Goal: Task Accomplishment & Management: Complete application form

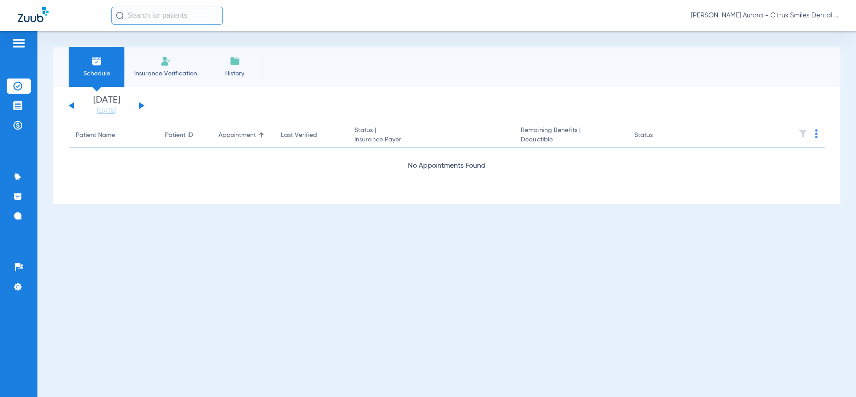
click at [184, 69] on span "Insurance Verification" at bounding box center [165, 73] width 69 height 9
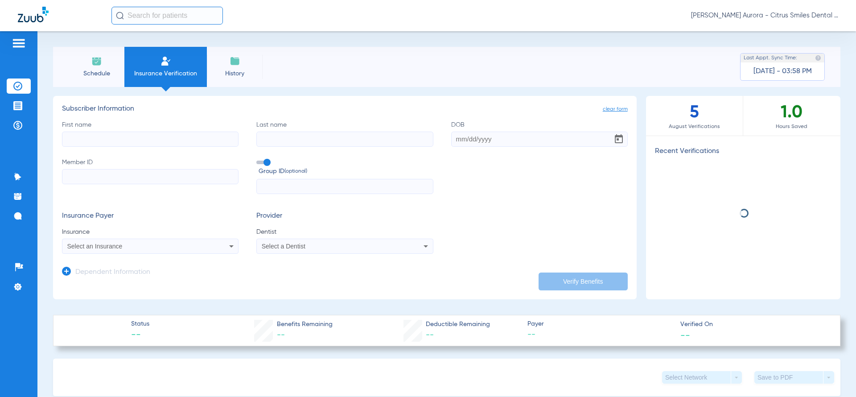
click at [209, 135] on input "First name" at bounding box center [150, 138] width 176 height 15
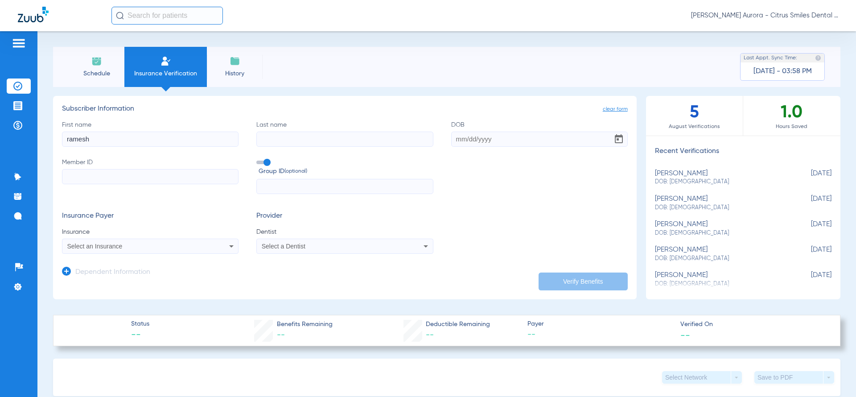
type input "ramesh"
click at [261, 136] on input "Last name" at bounding box center [344, 138] width 176 height 15
paste input "Volei"
type input "Volei"
click at [458, 138] on input "DOB" at bounding box center [539, 138] width 176 height 15
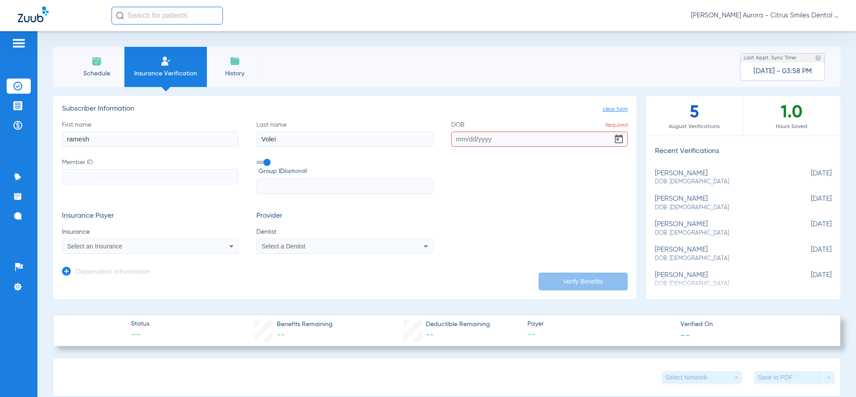
click at [213, 181] on input "Member ID" at bounding box center [150, 176] width 176 height 15
paste input "602231531"
type input "602231531"
click at [261, 164] on span at bounding box center [262, 162] width 13 height 4
click at [258, 159] on input "Group ID (optional)" at bounding box center [258, 159] width 0 height 0
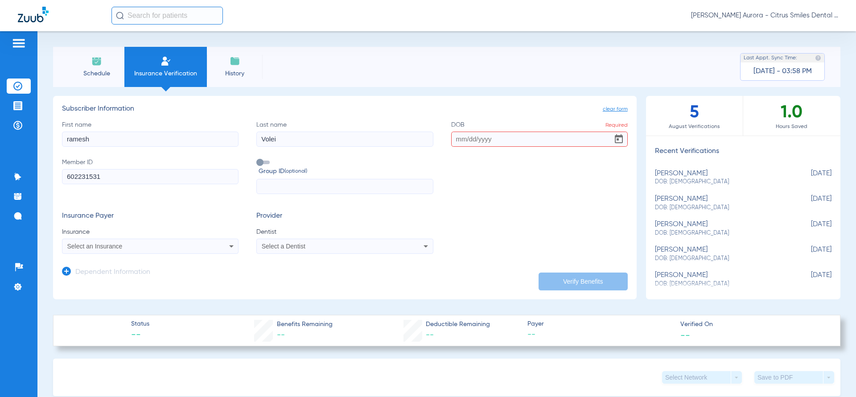
click at [220, 247] on div "Select an Insurance" at bounding box center [150, 246] width 176 height 11
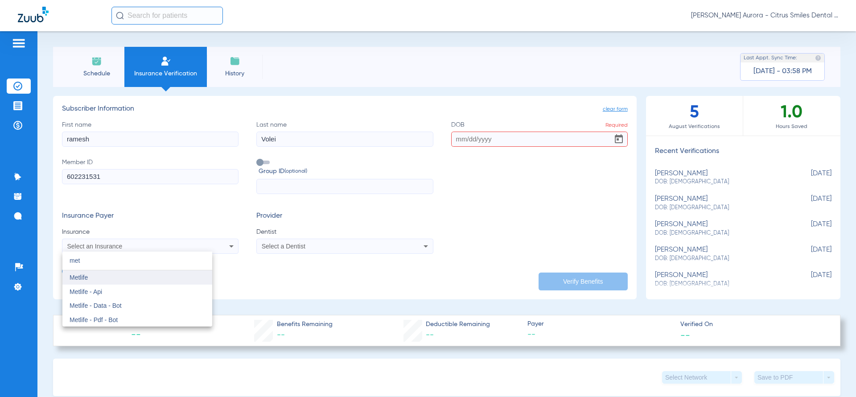
type input "met"
click at [152, 275] on mat-option "Metlife" at bounding box center [137, 277] width 150 height 14
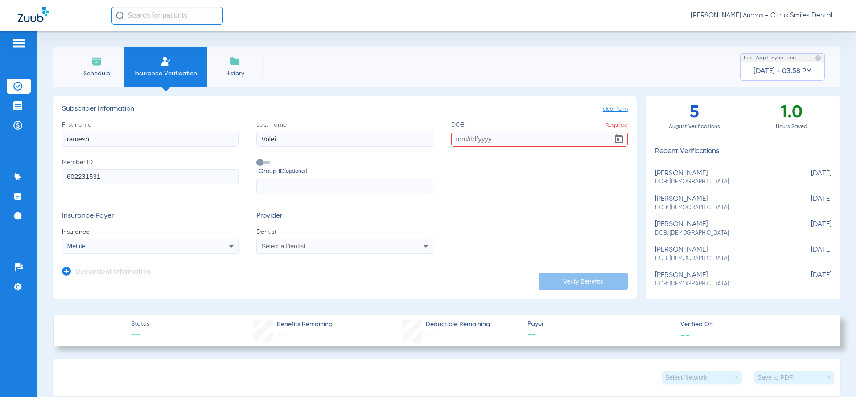
click at [268, 250] on div "Select a Dentist" at bounding box center [345, 246] width 176 height 11
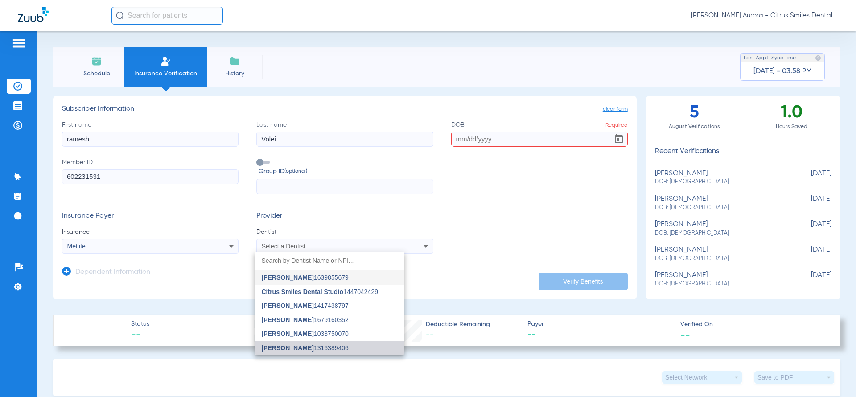
click at [275, 348] on span "[PERSON_NAME]" at bounding box center [288, 347] width 52 height 7
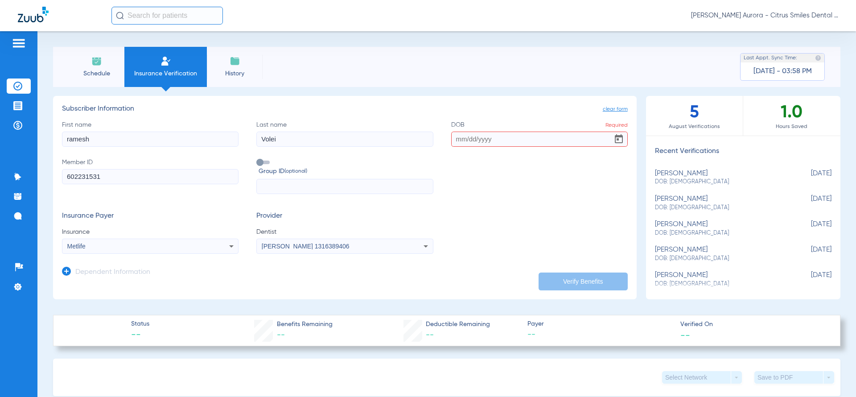
click at [528, 136] on input "DOB Required" at bounding box center [539, 138] width 176 height 15
paste input "[DATE]"
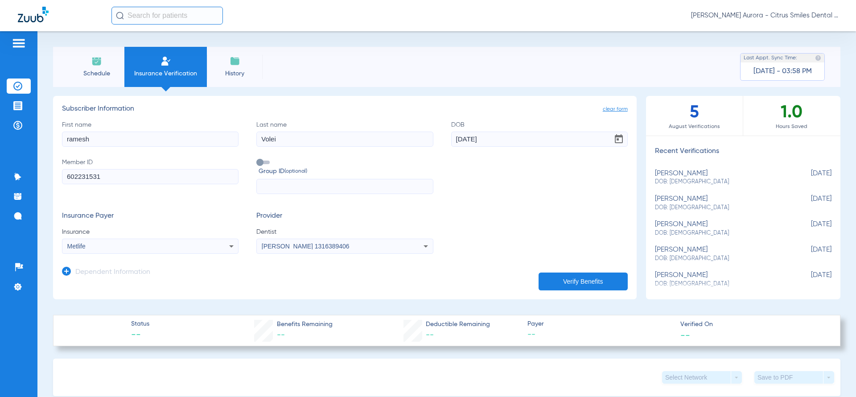
type input "[DATE]"
click at [552, 273] on button "Verify Benefits" at bounding box center [582, 281] width 89 height 18
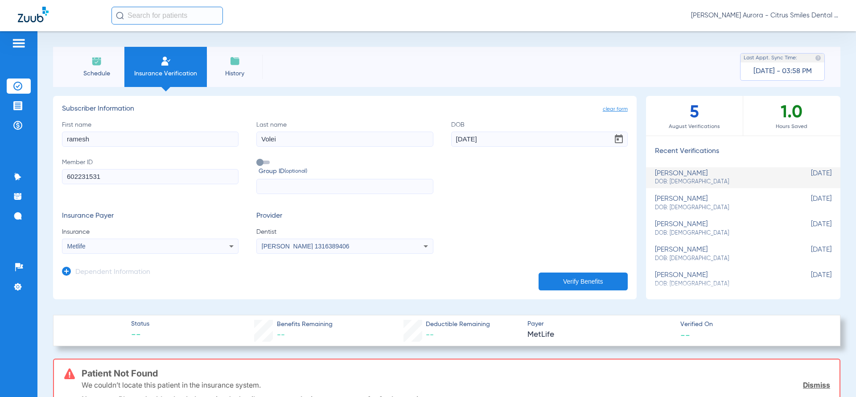
click at [304, 135] on input "Volei" at bounding box center [344, 138] width 176 height 15
click at [570, 287] on button "Verify Benefits" at bounding box center [582, 281] width 89 height 18
click at [406, 143] on input "Volie" at bounding box center [344, 138] width 176 height 15
type input "V"
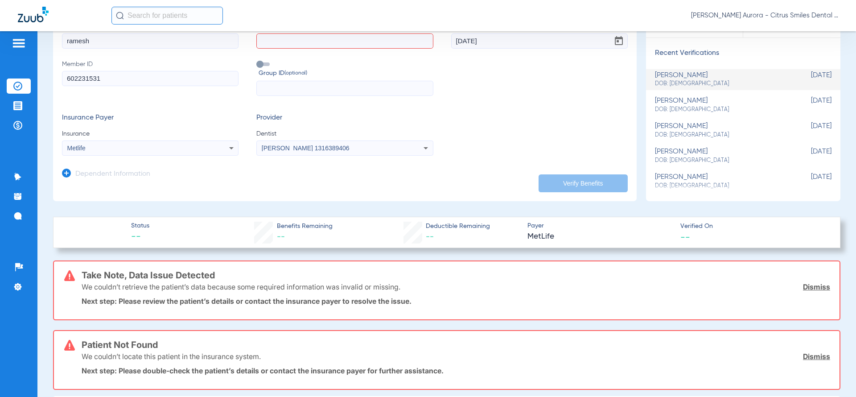
scroll to position [104, 0]
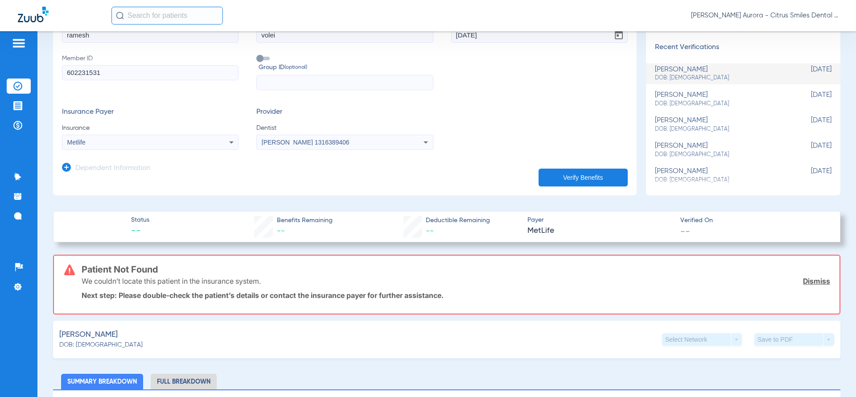
click at [548, 172] on button "Verify Benefits" at bounding box center [582, 177] width 89 height 18
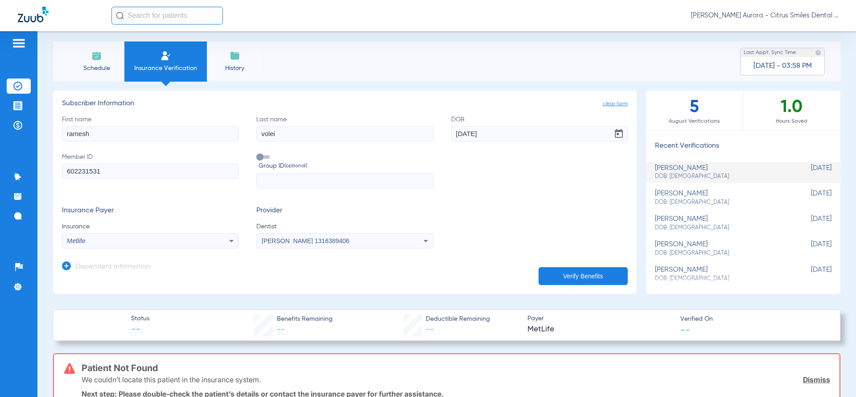
scroll to position [0, 0]
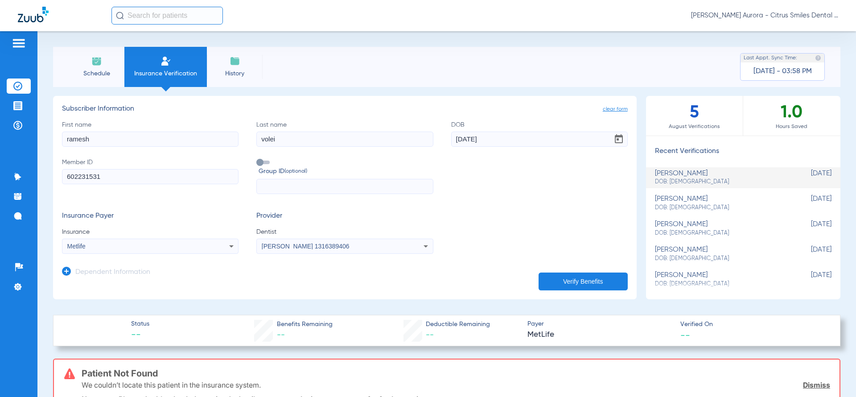
click at [190, 178] on input "602231531" at bounding box center [150, 176] width 176 height 15
click at [325, 135] on input "volei" at bounding box center [344, 138] width 176 height 15
type input "v"
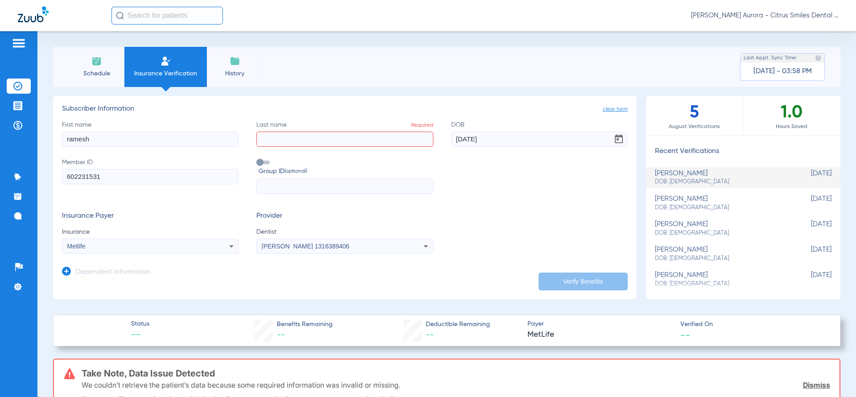
paste input "602231531"
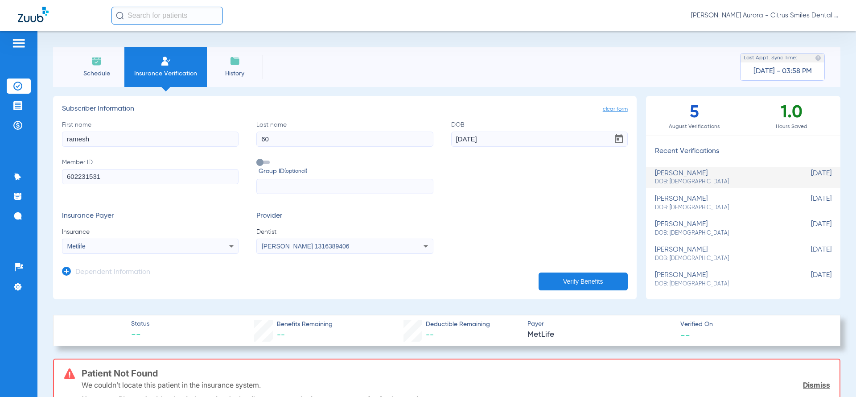
type input "6"
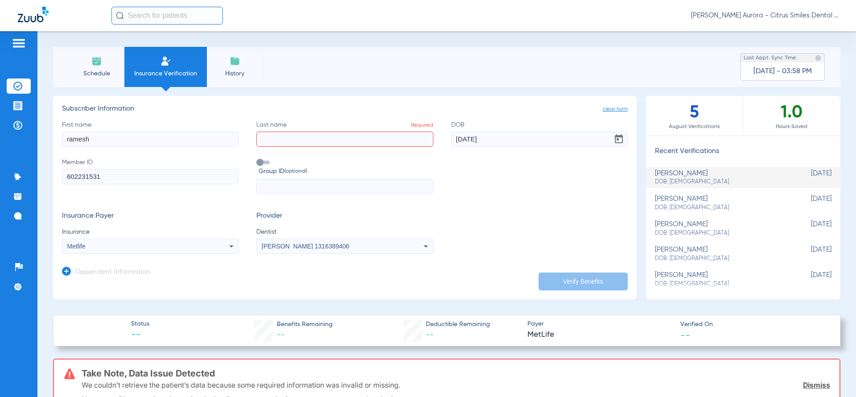
click at [314, 143] on input "Last name Required" at bounding box center [344, 138] width 176 height 15
paste input "Volei"
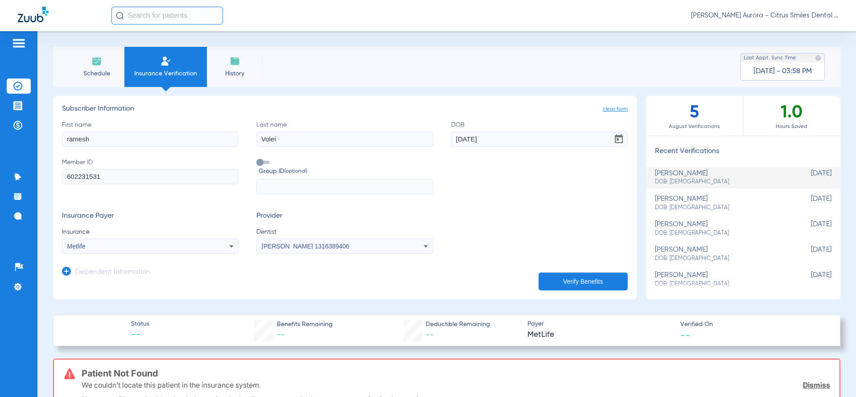
click at [561, 277] on button "Verify Benefits" at bounding box center [582, 281] width 89 height 18
click at [314, 138] on input "Volei" at bounding box center [344, 138] width 176 height 15
type input "V"
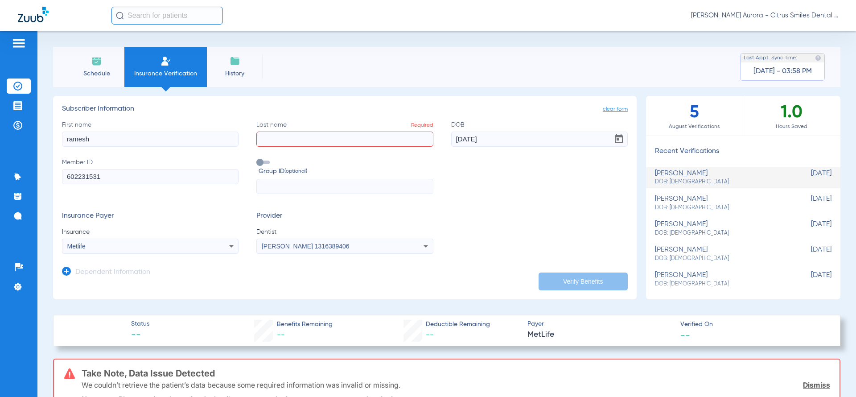
paste input "[PERSON_NAME]"
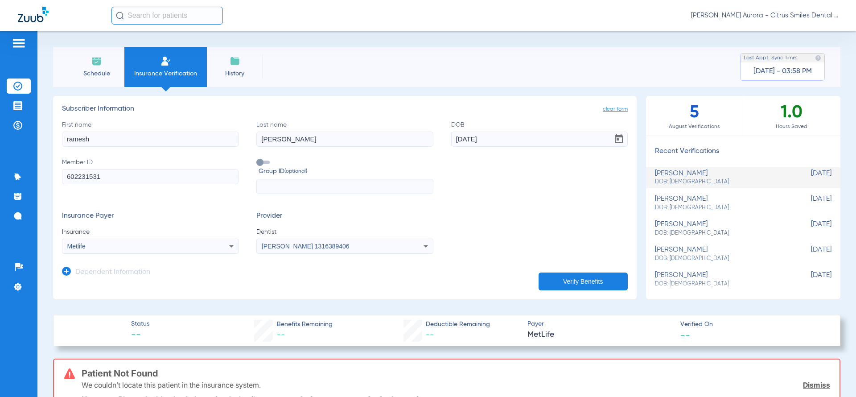
type input "[PERSON_NAME]"
click at [608, 284] on button "Verify Benefits" at bounding box center [582, 281] width 89 height 18
